Goal: Navigation & Orientation: Understand site structure

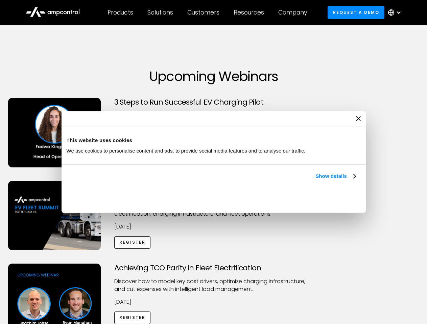
click at [315, 180] on link "Show details" at bounding box center [335, 176] width 40 height 8
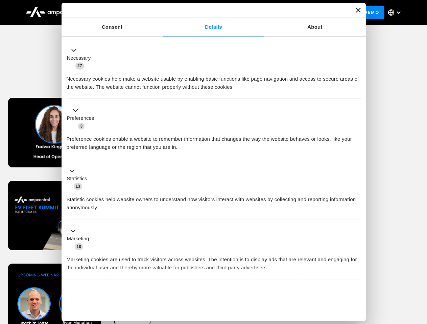
click at [356, 220] on li "Statistics 13 Statistic cookies help website owners to understand how visitors …" at bounding box center [214, 190] width 294 height 61
click at [419, 272] on div "Achieving TCO Parity in Fleet Electrification Discover how to model key cost dr…" at bounding box center [213, 317] width 425 height 106
click at [208, 13] on div "Customers" at bounding box center [203, 12] width 32 height 7
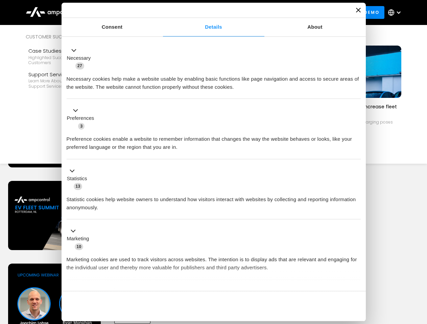
click at [120, 13] on div "Products" at bounding box center [120, 12] width 26 height 7
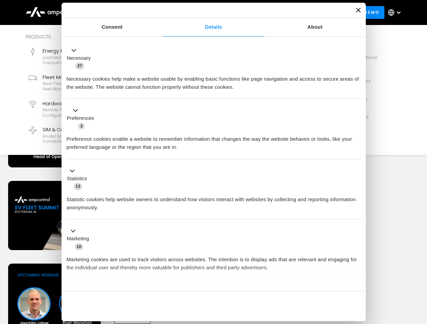
click at [161, 13] on div "Solutions" at bounding box center [160, 12] width 26 height 7
click at [204, 13] on div "Customers" at bounding box center [203, 12] width 32 height 7
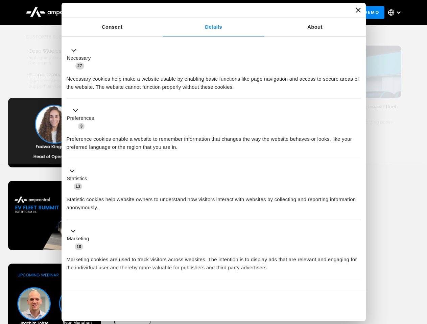
click at [250, 13] on div "Resources" at bounding box center [249, 12] width 30 height 7
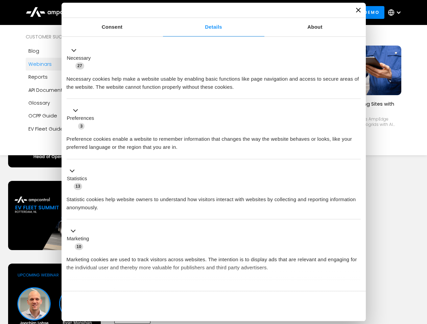
click at [295, 13] on div "Company" at bounding box center [292, 12] width 29 height 7
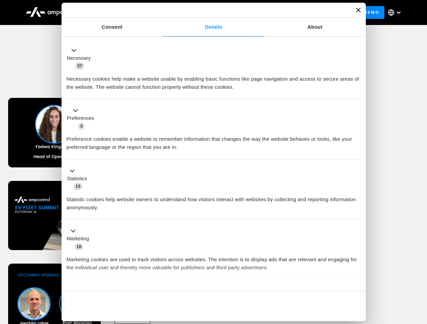
click at [396, 13] on div at bounding box center [398, 12] width 5 height 5
